Goal: Information Seeking & Learning: Find specific page/section

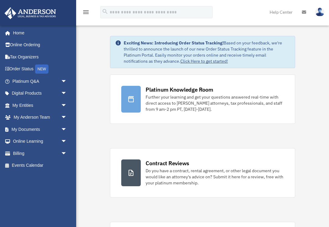
click at [30, 68] on link "Order Status NEW" at bounding box center [40, 69] width 72 height 13
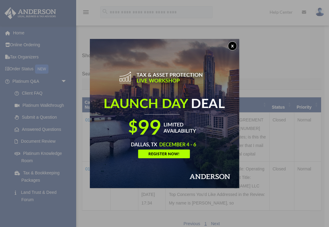
click at [232, 46] on button "x" at bounding box center [232, 45] width 9 height 9
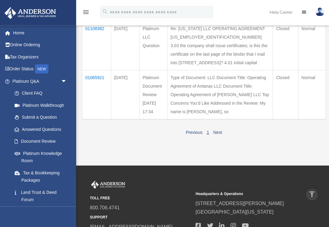
scroll to position [92, 0]
click at [47, 195] on link "Land Trust & Deed Forum" at bounding box center [41, 197] width 65 height 20
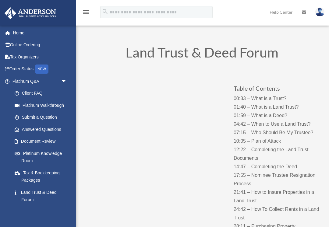
click at [61, 80] on span "arrow_drop_down" at bounding box center [67, 81] width 12 height 13
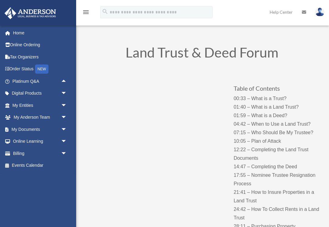
click at [11, 32] on span at bounding box center [11, 33] width 5 height 4
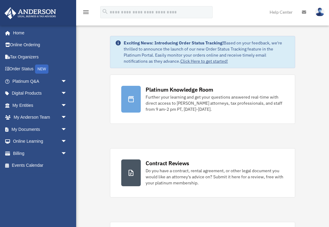
click at [30, 165] on link "Events Calendar" at bounding box center [40, 166] width 72 height 12
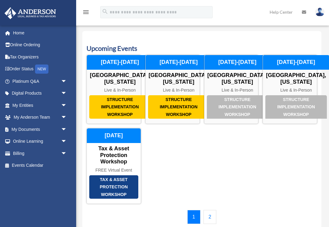
click at [63, 104] on span "arrow_drop_down" at bounding box center [67, 105] width 12 height 13
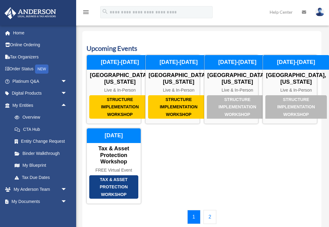
click at [35, 175] on link "Tax Due Dates" at bounding box center [43, 178] width 68 height 12
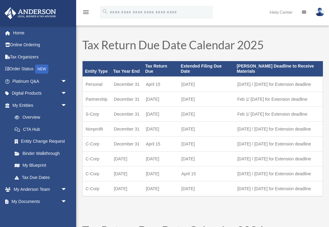
click at [37, 165] on link "My Blueprint" at bounding box center [43, 166] width 68 height 12
